Goal: Task Accomplishment & Management: Manage account settings

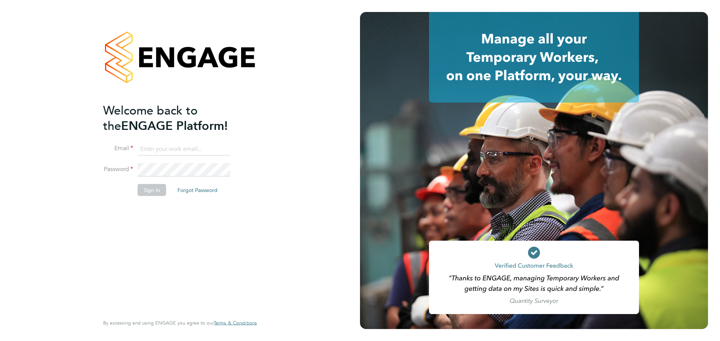
type input "coconnell@skilledcareers.co.uk"
click at [153, 269] on div "Welcome back to the ENGAGE Platform! Email coconnell@skilledcareers.co.uk Passw…" at bounding box center [176, 208] width 146 height 211
click at [148, 187] on button "Sign In" at bounding box center [152, 190] width 28 height 12
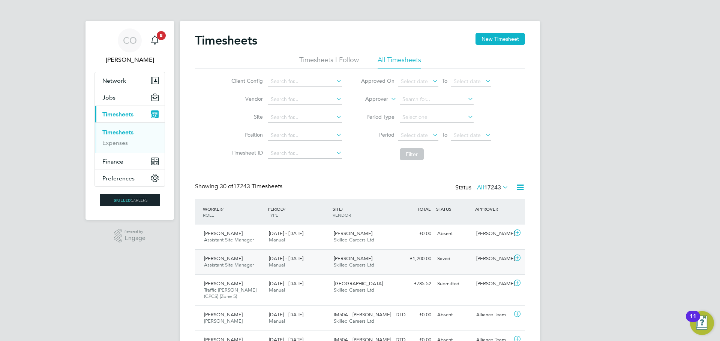
click at [348, 269] on div "Milby Meadows Skilled Careers Ltd" at bounding box center [363, 262] width 65 height 19
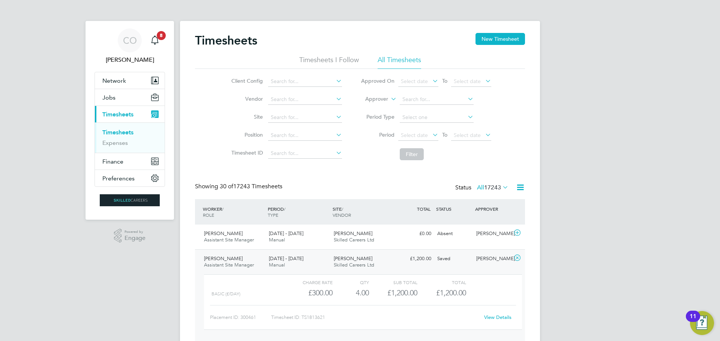
click at [495, 317] on link "View Details" at bounding box center [497, 317] width 27 height 6
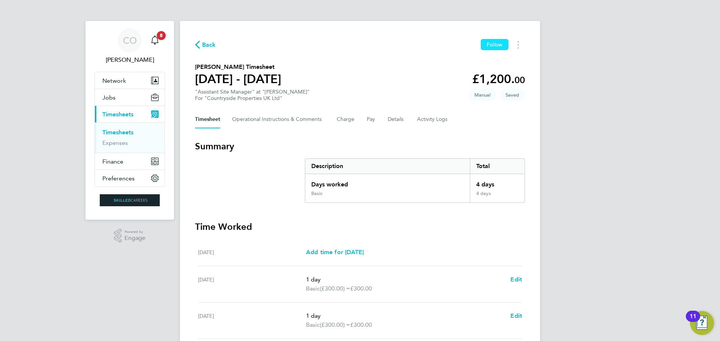
click at [493, 45] on span "Follow" at bounding box center [495, 44] width 16 height 7
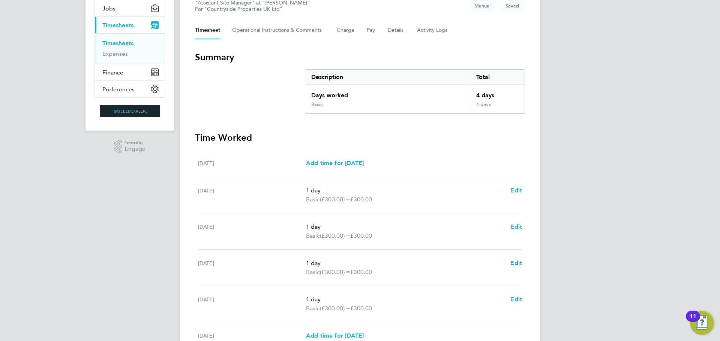
scroll to position [191, 0]
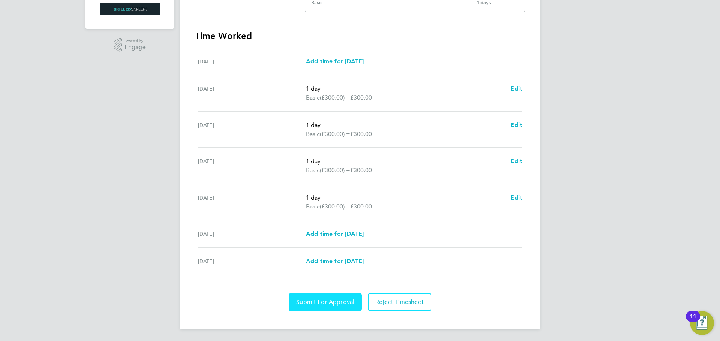
click at [313, 299] on span "Submit For Approval" at bounding box center [325, 302] width 58 height 7
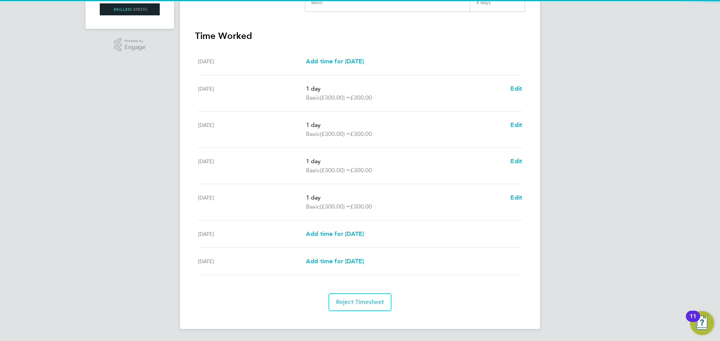
scroll to position [0, 0]
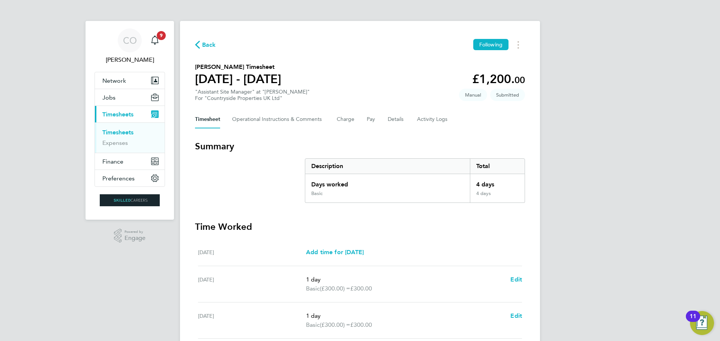
click at [118, 135] on link "Timesheets" at bounding box center [117, 132] width 31 height 7
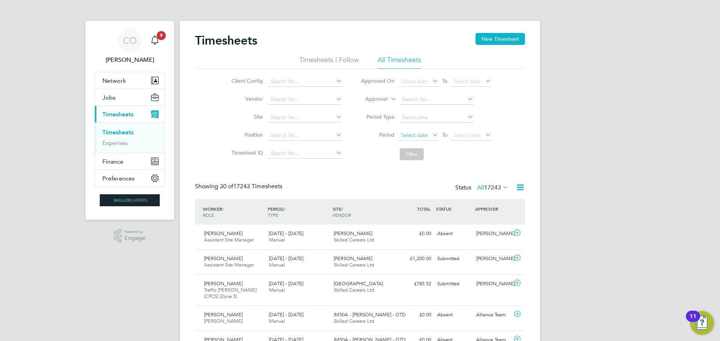
click at [426, 135] on span "Select date" at bounding box center [414, 135] width 27 height 7
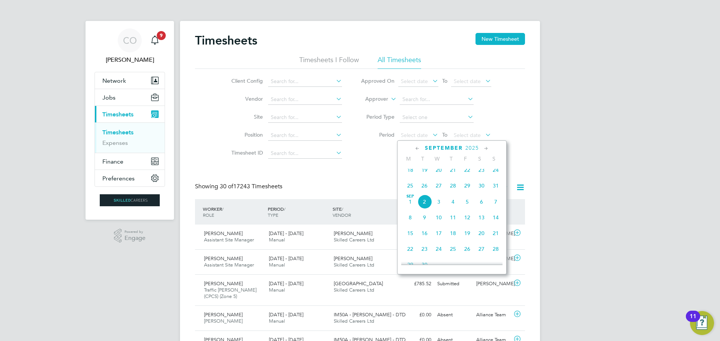
click at [408, 188] on span "25" at bounding box center [410, 186] width 14 height 14
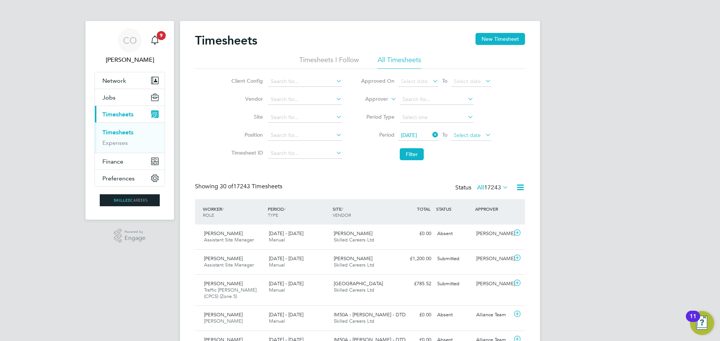
click at [475, 134] on span "Select date" at bounding box center [467, 135] width 27 height 7
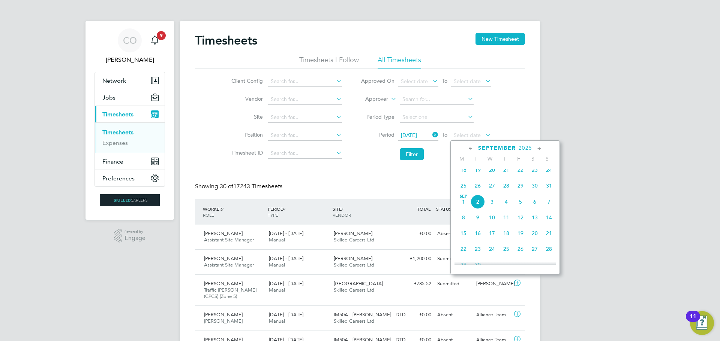
click at [548, 189] on span "31" at bounding box center [549, 186] width 14 height 14
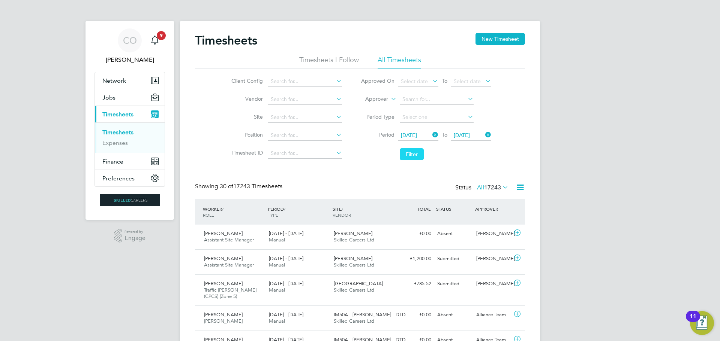
click at [406, 154] on button "Filter" at bounding box center [412, 154] width 24 height 12
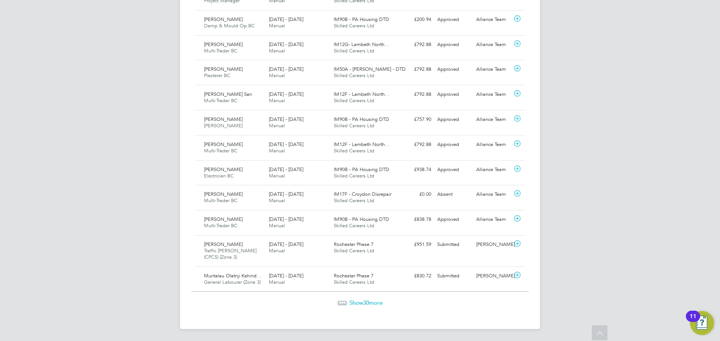
click at [368, 298] on div "Show 30 more" at bounding box center [359, 298] width 337 height 18
click at [366, 302] on span "30" at bounding box center [366, 302] width 6 height 7
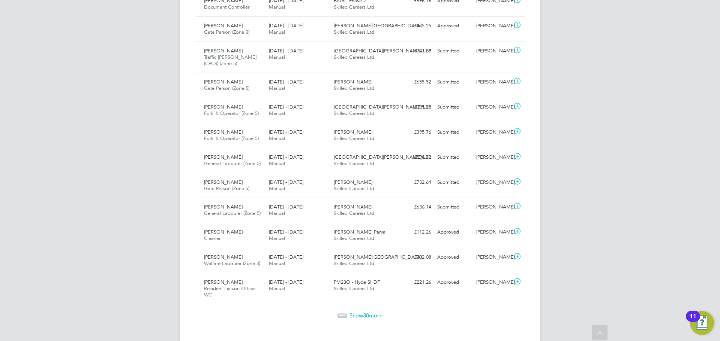
click at [366, 312] on span "30" at bounding box center [366, 315] width 6 height 7
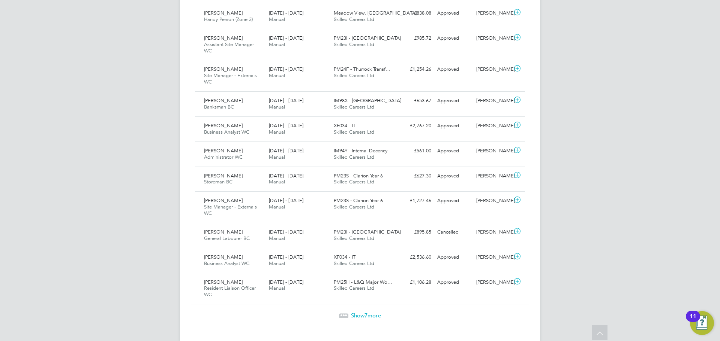
click at [354, 312] on span "Show 7 more" at bounding box center [366, 315] width 30 height 7
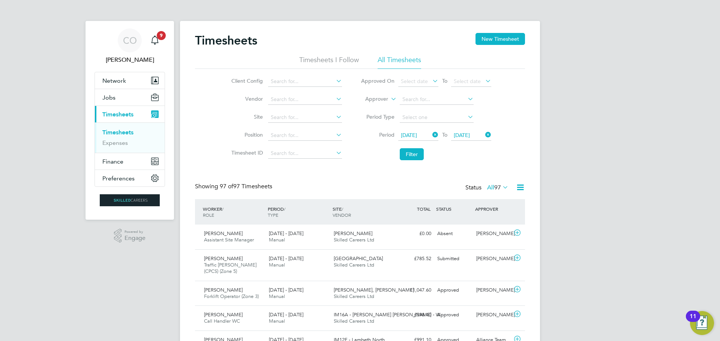
click at [350, 63] on li "Timesheets I Follow" at bounding box center [329, 61] width 60 height 13
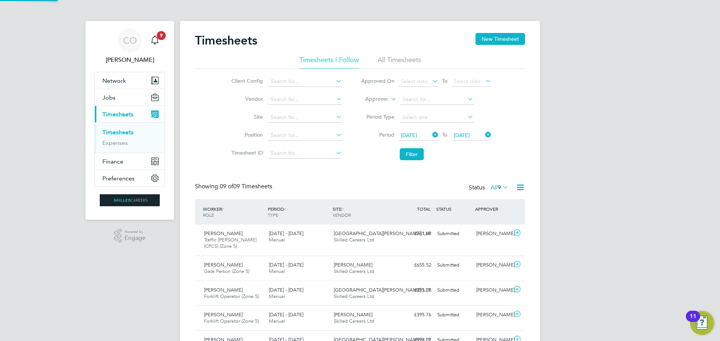
scroll to position [19, 65]
click at [158, 38] on span "9" at bounding box center [161, 35] width 9 height 9
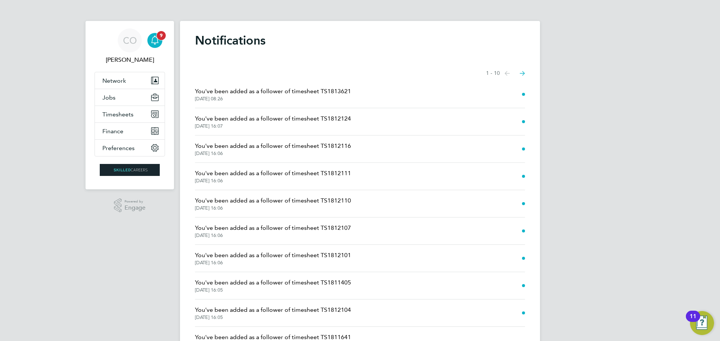
click at [158, 39] on span "9" at bounding box center [161, 35] width 9 height 9
